Goal: Task Accomplishment & Management: Manage account settings

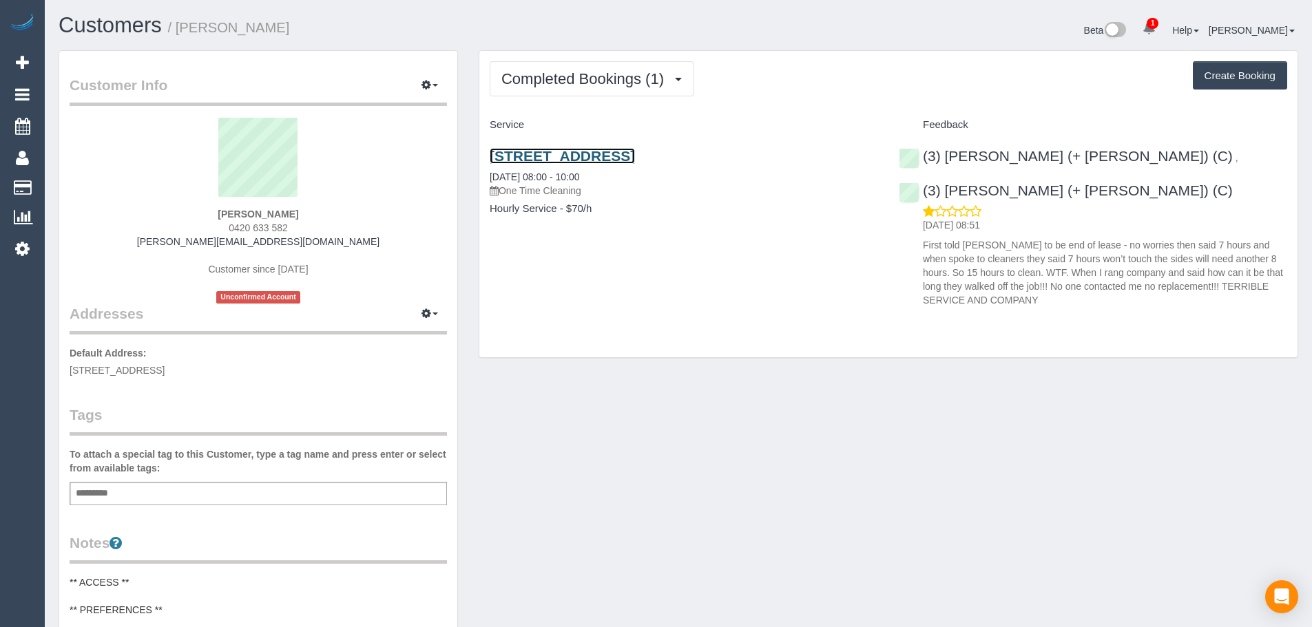
click at [635, 162] on link "7 Rutherglen Way, Taylors Lakes, VIC 3038" at bounding box center [562, 156] width 145 height 16
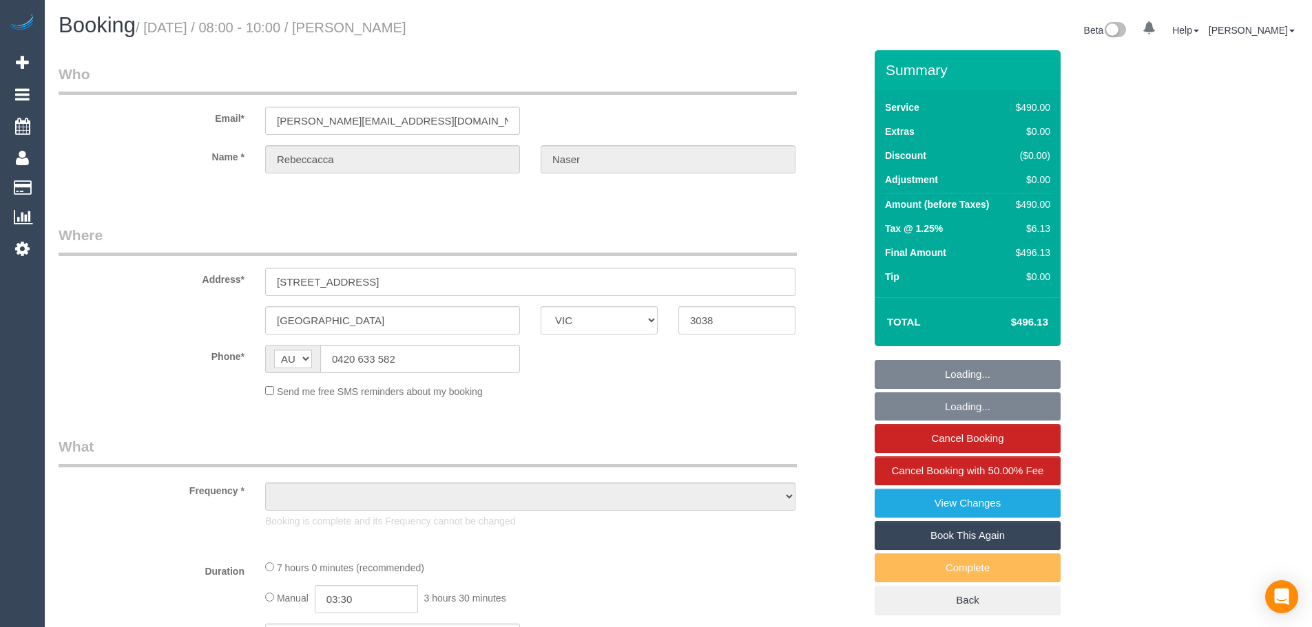
select select "VIC"
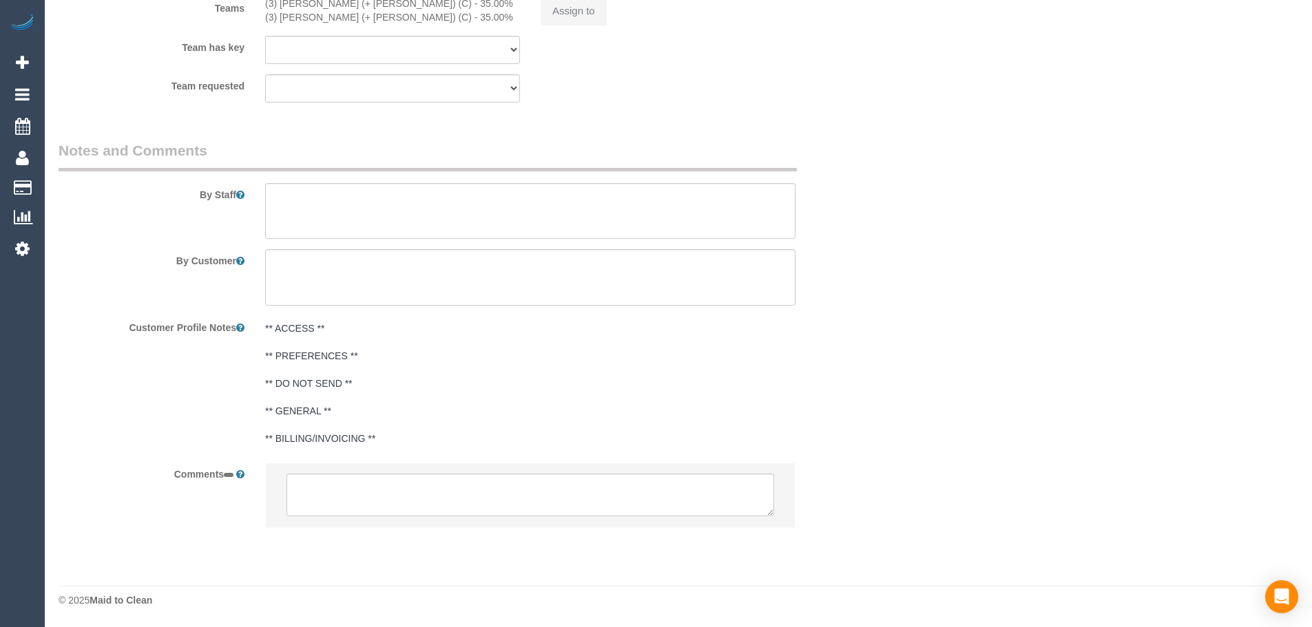
select select "object:612"
select select "string:stripe-pm_1S8Cl62GScqysDRV0fhkle3R"
select select "420"
select select "number:28"
select select "number:14"
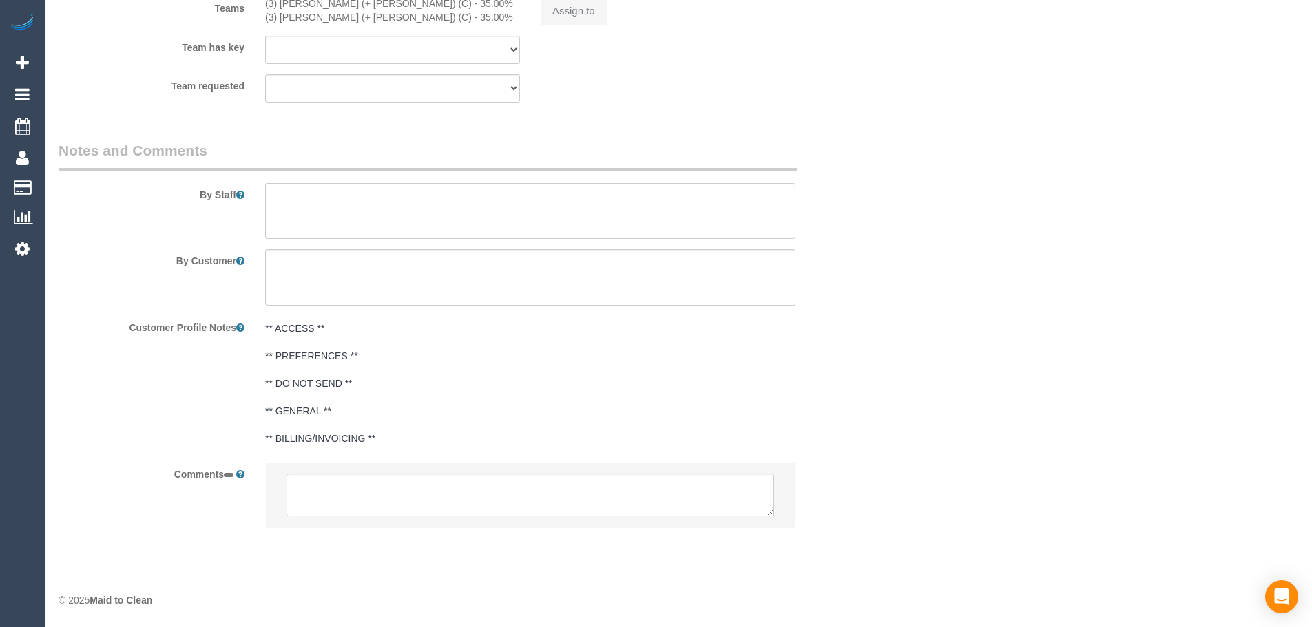
select select "number:19"
select select "number:25"
select select "number:12"
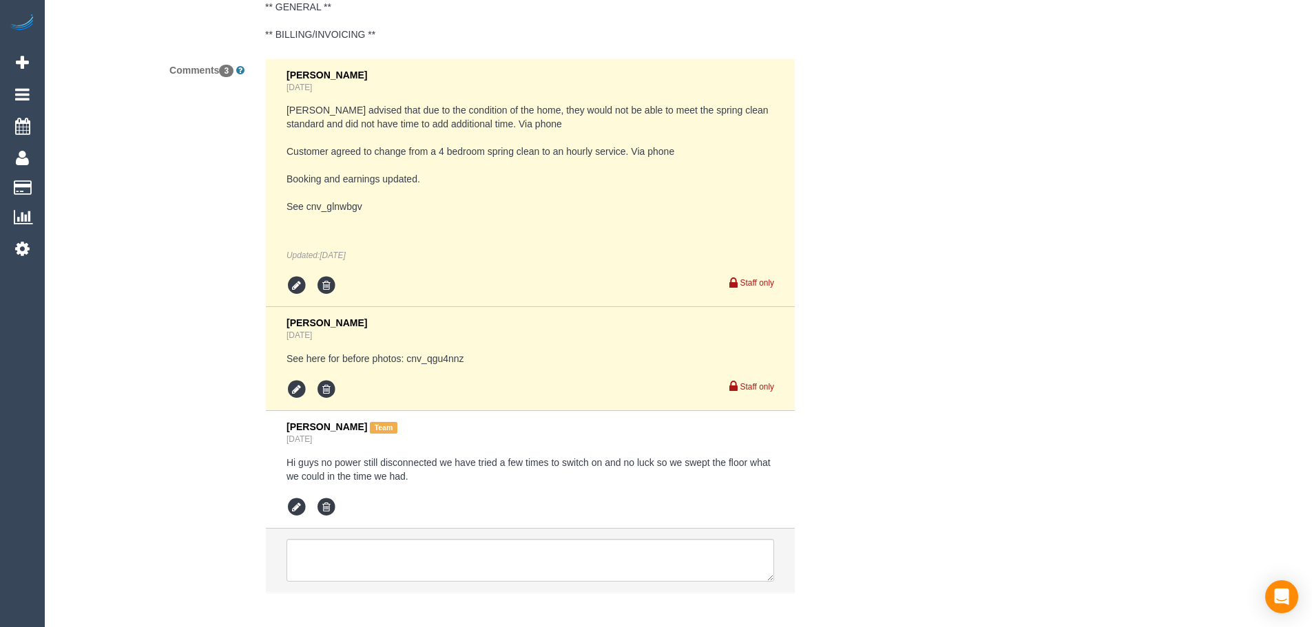
select select "object:1484"
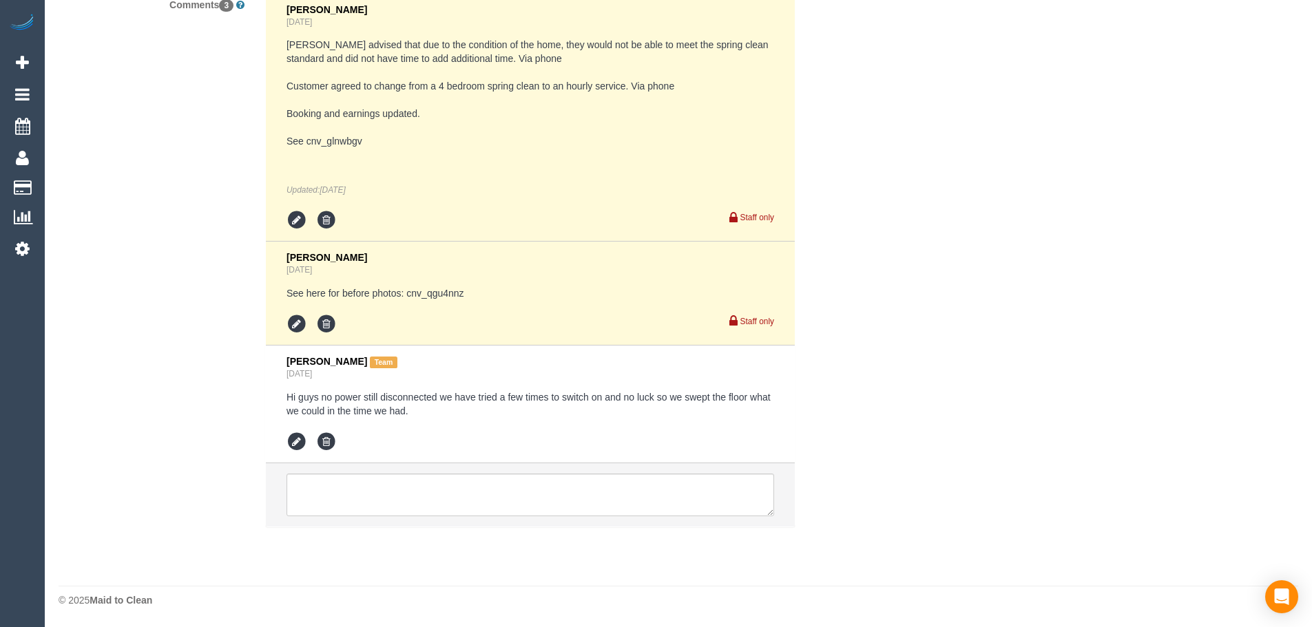
select select "spot1"
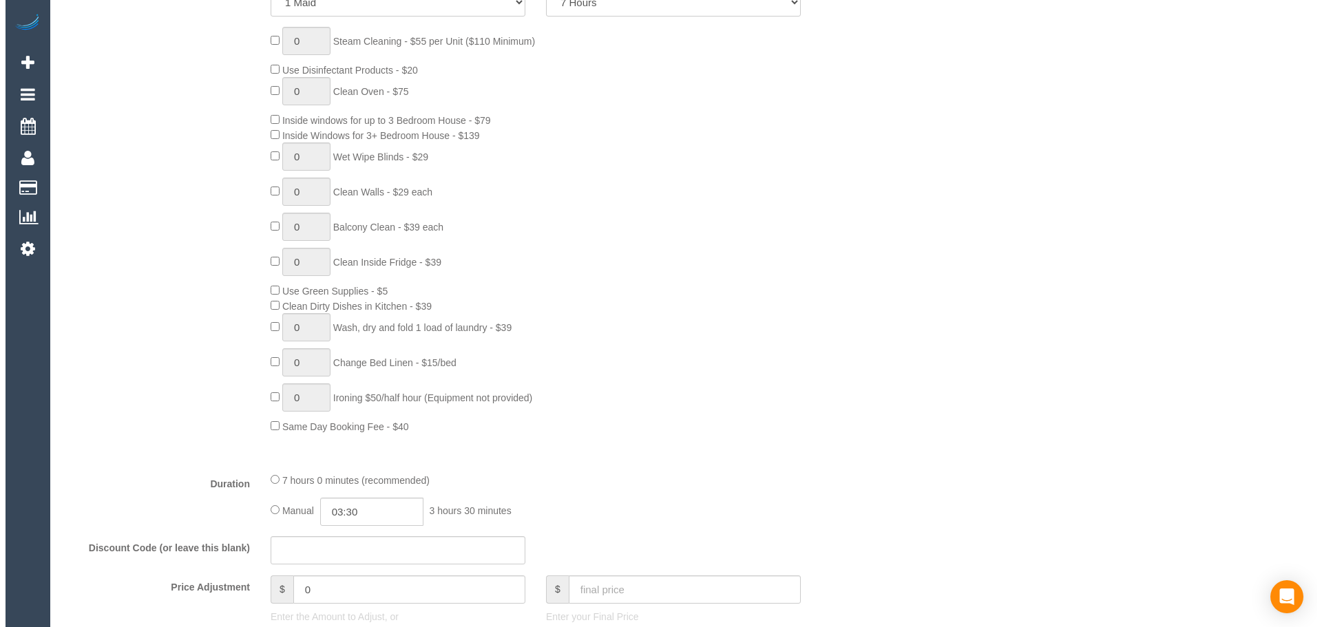
scroll to position [281, 0]
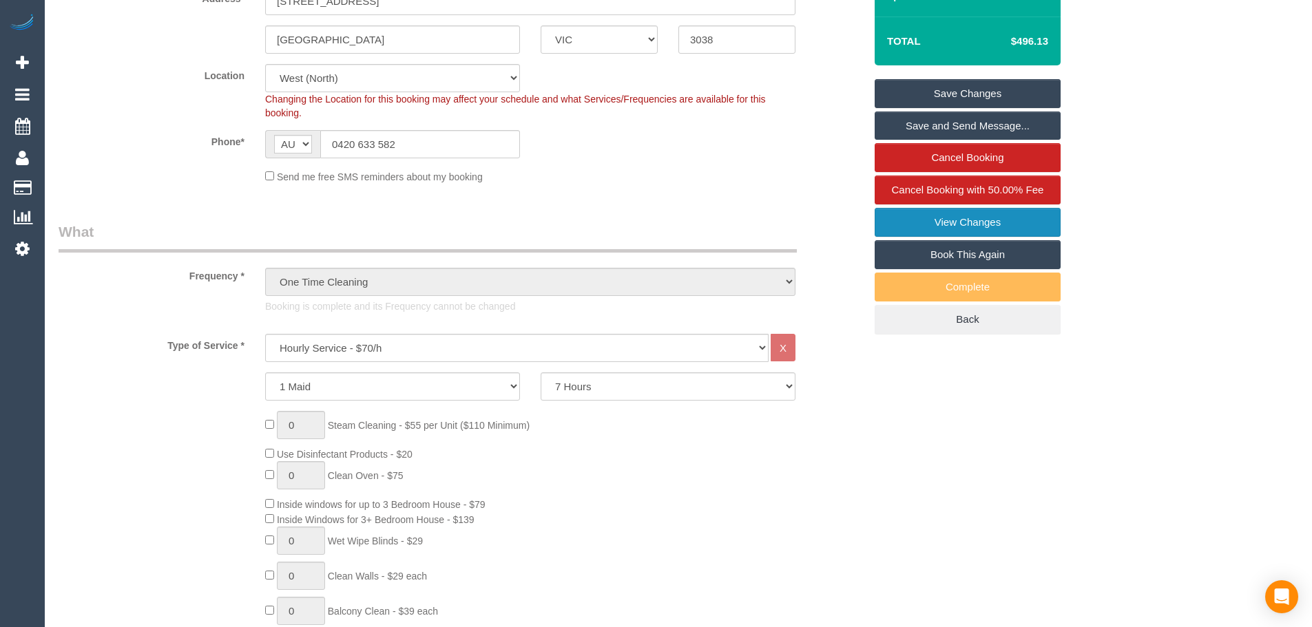
click at [1043, 231] on link "View Changes" at bounding box center [967, 222] width 186 height 29
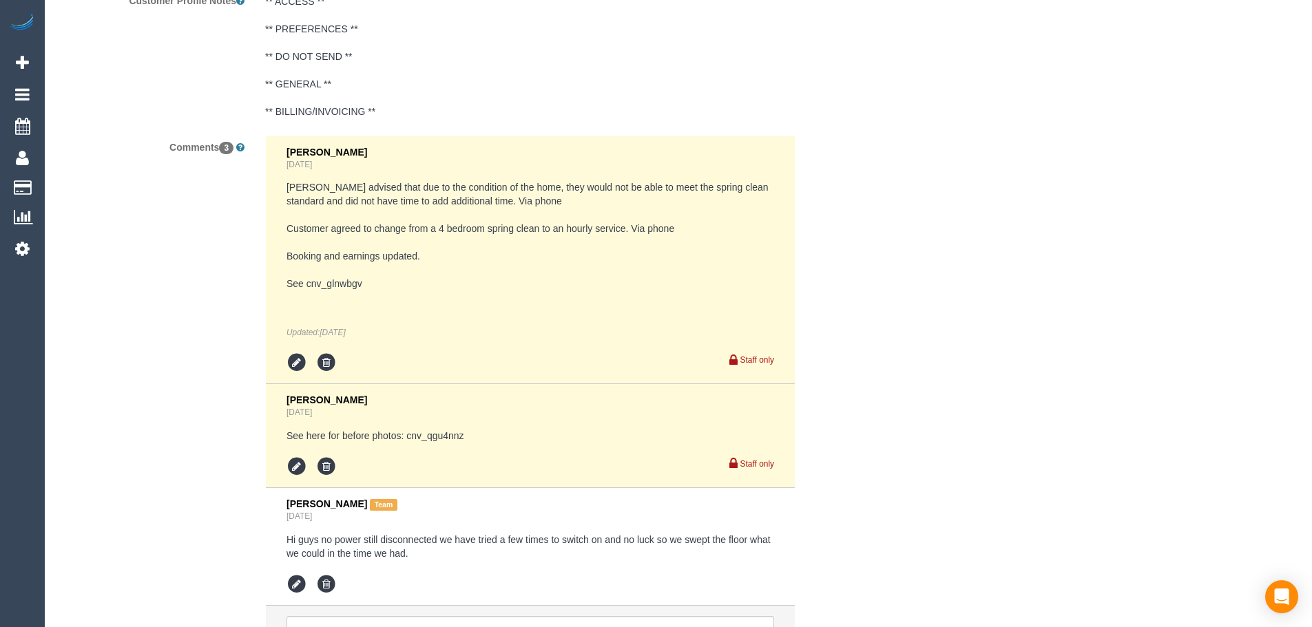
scroll to position [2484, 0]
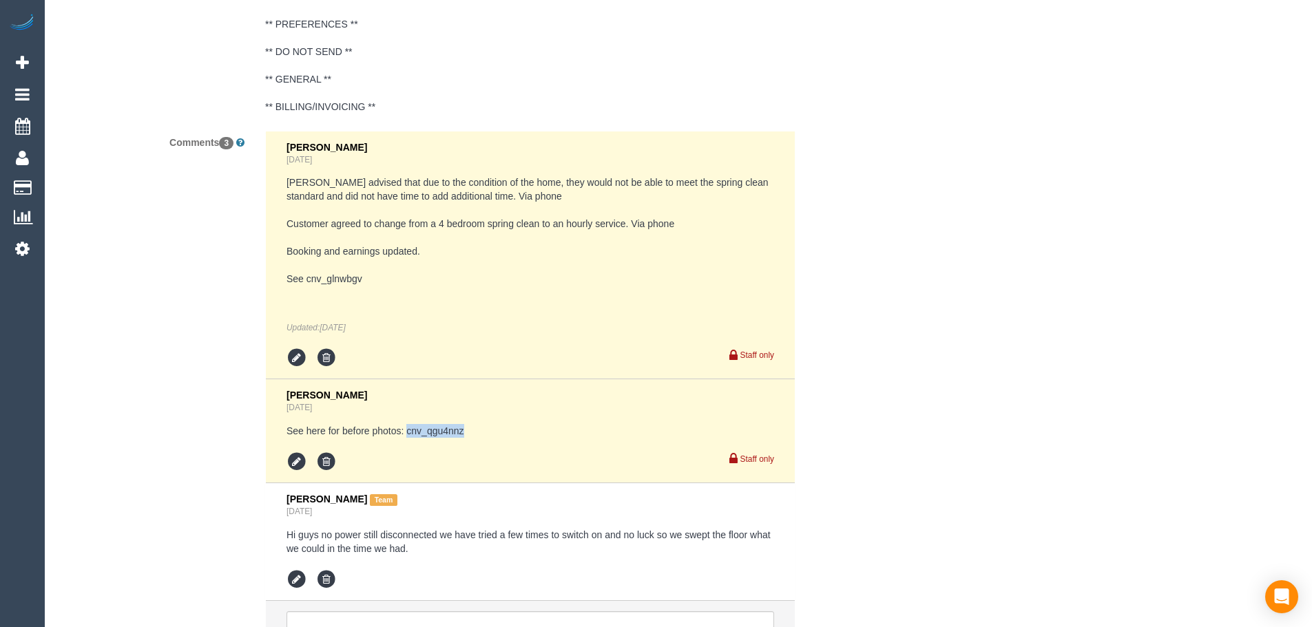
copy pre "cnv_qgu4nnz"
drag, startPoint x: 479, startPoint y: 428, endPoint x: 408, endPoint y: 429, distance: 70.2
click at [408, 429] on pre "See here for before photos: cnv_qgu4nnz" at bounding box center [529, 431] width 487 height 14
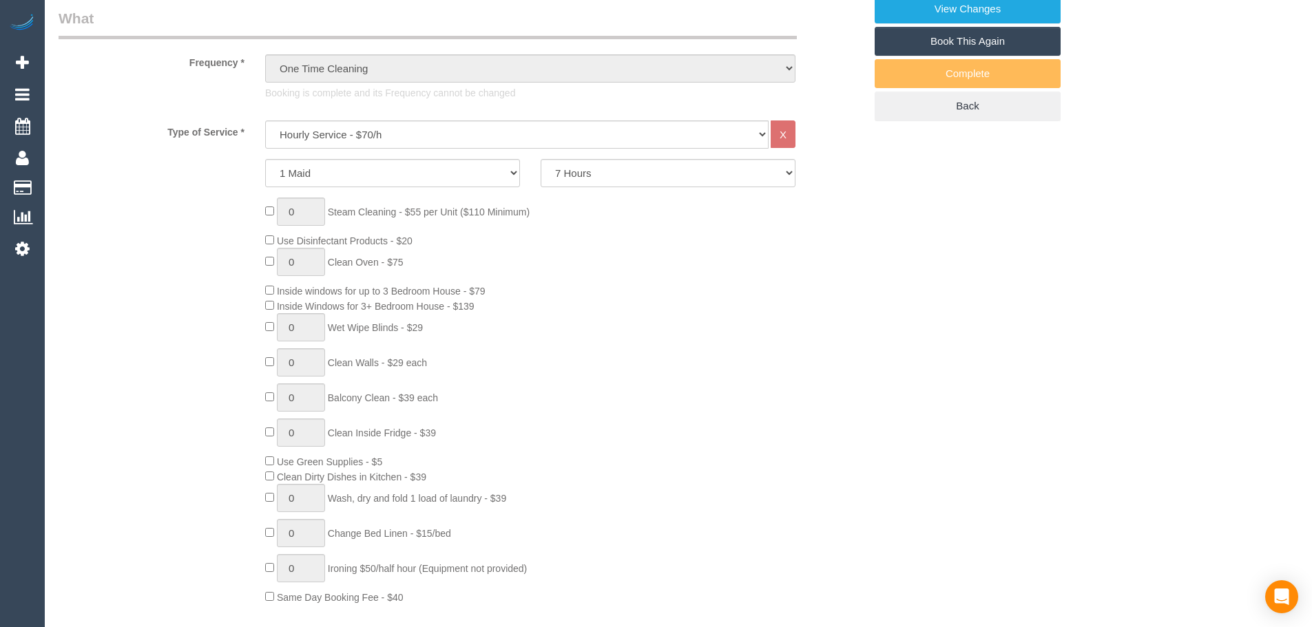
scroll to position [482, 0]
